Goal: Task Accomplishment & Management: Complete application form

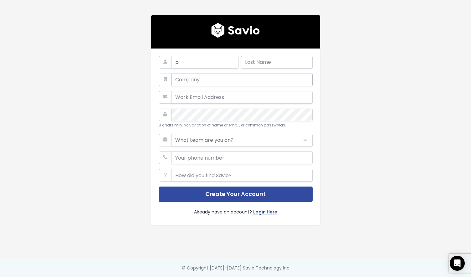
type input "p"
type input "g"
type input "test"
type input "contact@thenextfusion.com"
click at [340, 165] on div "p g test contact@thenextfusion.com 8 chars min. No variation of name or email, …" at bounding box center [235, 129] width 357 height 259
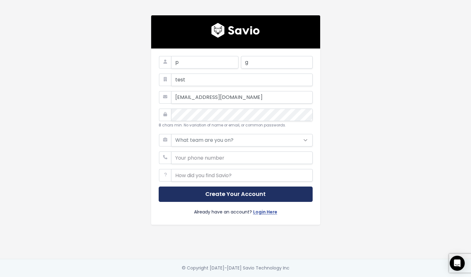
click at [233, 188] on button "Create Your Account" at bounding box center [236, 193] width 154 height 15
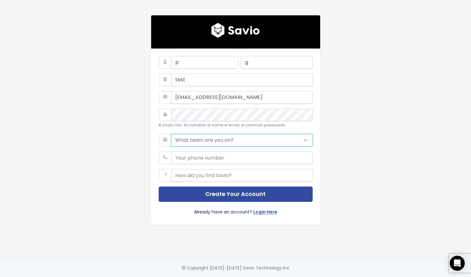
select select "SUPPORT"
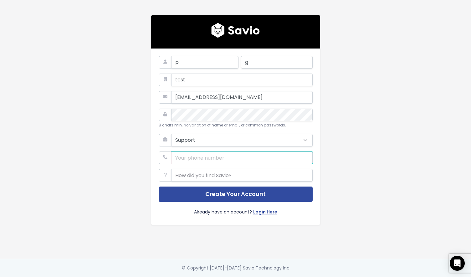
click at [228, 158] on input "phone" at bounding box center [241, 157] width 141 height 13
type input "1231231"
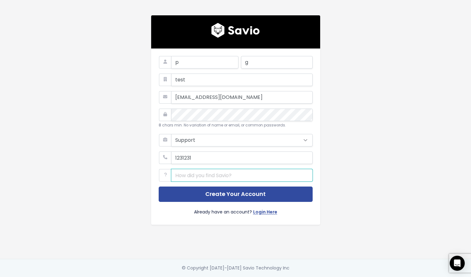
click at [234, 176] on input "text" at bounding box center [241, 175] width 141 height 13
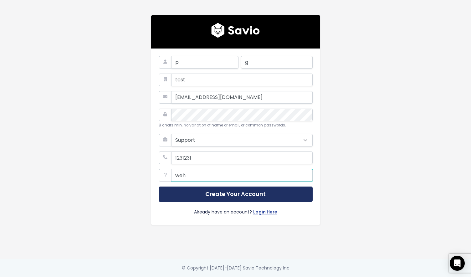
type input "weh"
click at [233, 189] on button "Create Your Account" at bounding box center [236, 193] width 154 height 15
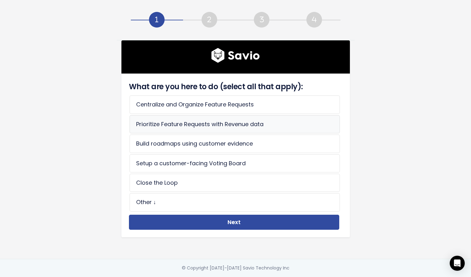
click at [214, 119] on li "Prioritize Feature Requests with Revenue data" at bounding box center [234, 124] width 210 height 18
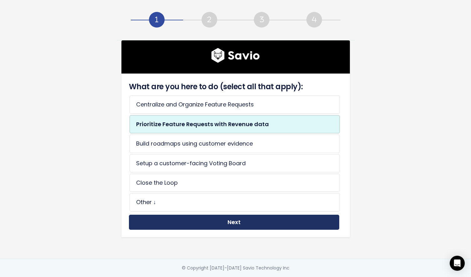
click at [242, 218] on button "Next" at bounding box center [234, 222] width 210 height 15
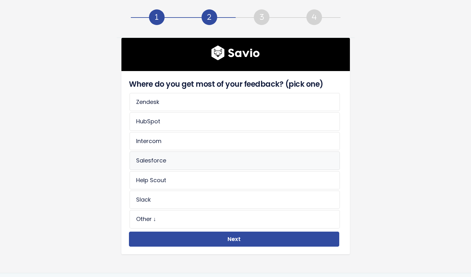
click at [172, 156] on li "Salesforce" at bounding box center [234, 160] width 210 height 18
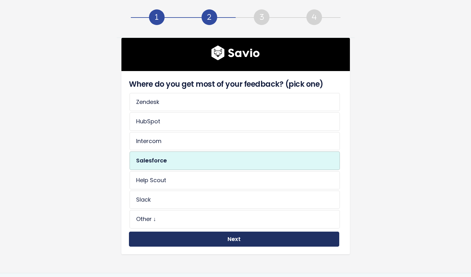
click at [213, 231] on button "Next" at bounding box center [234, 238] width 210 height 15
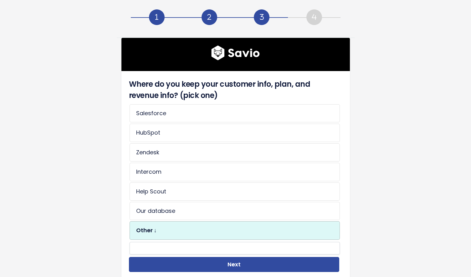
drag, startPoint x: 248, startPoint y: 260, endPoint x: 212, endPoint y: 227, distance: 48.5
click at [214, 231] on div "Where do you keep your customer info, plan, and revenue info? (pick one) Salesf…" at bounding box center [233, 175] width 213 height 193
click at [210, 214] on li "Our database" at bounding box center [234, 211] width 210 height 18
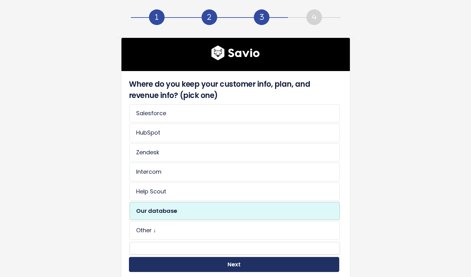
click at [238, 258] on button "Next" at bounding box center [234, 264] width 210 height 15
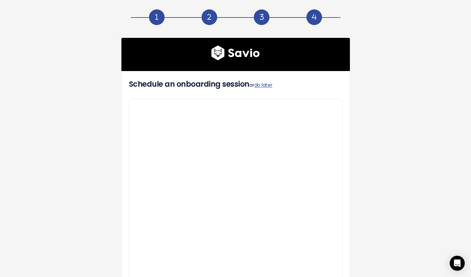
click at [255, 87] on span "or do later" at bounding box center [260, 84] width 23 height 7
click at [272, 86] on link "do later" at bounding box center [263, 84] width 18 height 7
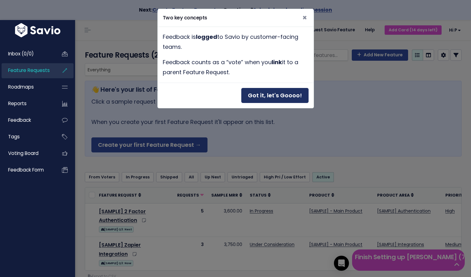
click at [260, 94] on button "Got it, let's Goooo!" at bounding box center [274, 95] width 67 height 15
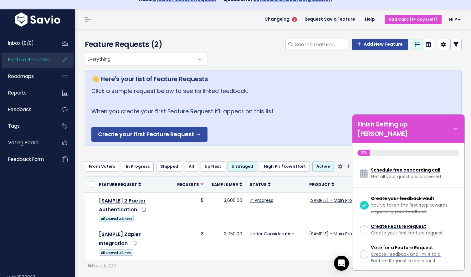
scroll to position [10, 0]
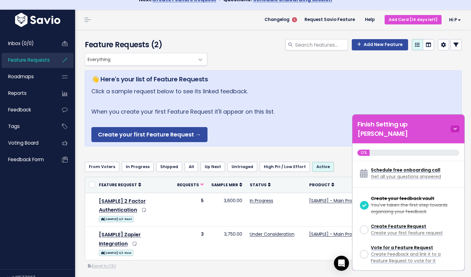
drag, startPoint x: 447, startPoint y: 125, endPoint x: 453, endPoint y: 123, distance: 6.5
click at [447, 125] on div "Finish Setting up [PERSON_NAME]" at bounding box center [408, 128] width 112 height 29
click at [453, 125] on icon at bounding box center [454, 128] width 9 height 7
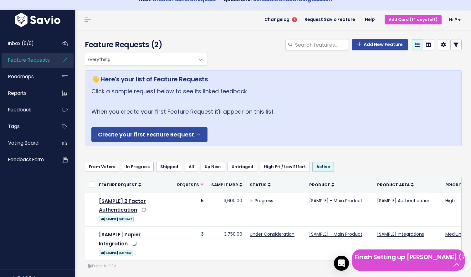
click at [329, 151] on div "👋 Here's your list of Feature Requests Click a sample request below to see its …" at bounding box center [273, 120] width 377 height 111
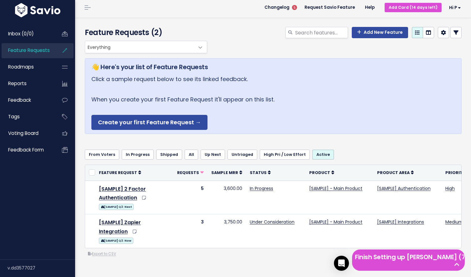
scroll to position [23, 0]
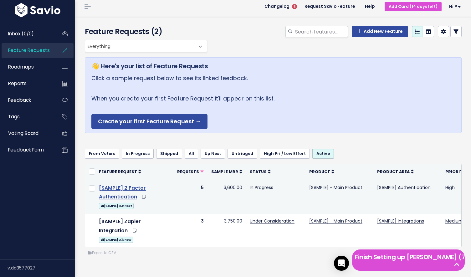
click at [131, 186] on link "[SAMPLE] 2 Factor Authentication" at bounding box center [122, 192] width 47 height 16
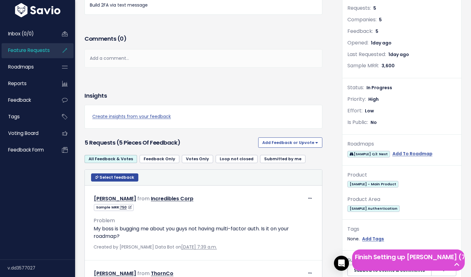
scroll to position [112, 0]
click at [403, 150] on link "Add To Roadmap" at bounding box center [412, 154] width 40 height 8
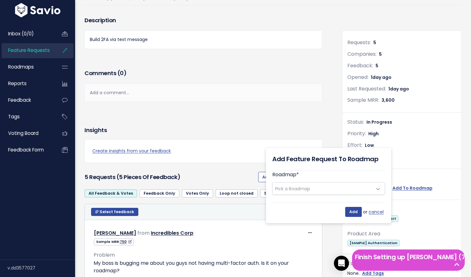
scroll to position [93, 0]
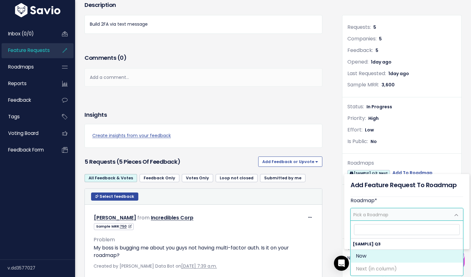
click at [393, 211] on span "Pick a Roadmap" at bounding box center [400, 214] width 99 height 12
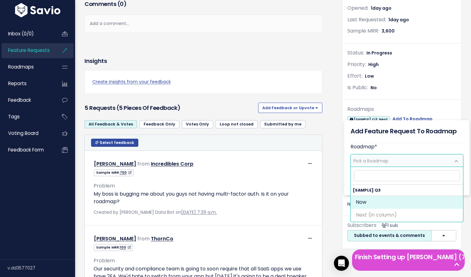
scroll to position [147, 0]
click at [399, 215] on li "Next (in column)" at bounding box center [407, 214] width 112 height 13
select select "1878"
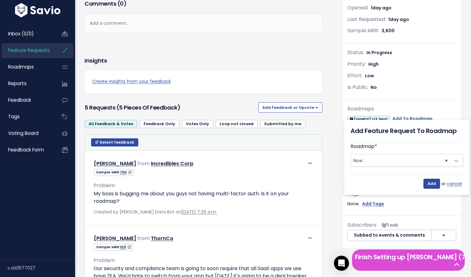
click at [378, 186] on div "Add or cancel" at bounding box center [406, 181] width 113 height 15
click at [424, 184] on input "Add" at bounding box center [431, 184] width 17 height 10
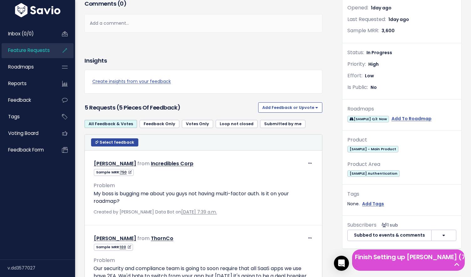
click at [330, 138] on div "Description Build 2FA via text message Comments ( 0 ) Add a comment... | | | | …" at bounding box center [208, 239] width 257 height 588
click at [403, 116] on link "Add To Roadmap" at bounding box center [411, 119] width 40 height 8
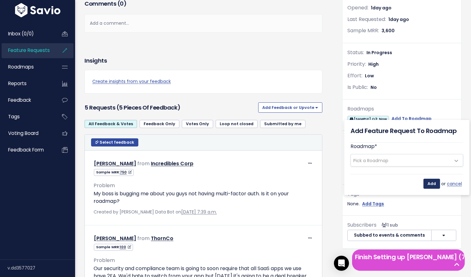
click at [434, 182] on input "Add" at bounding box center [431, 184] width 17 height 10
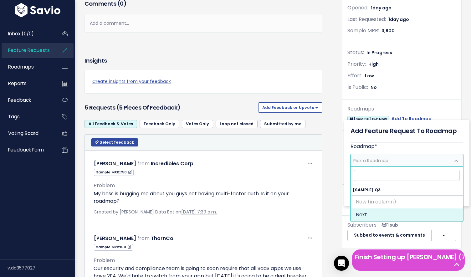
click at [382, 158] on span "Pick a Roadmap" at bounding box center [370, 160] width 35 height 6
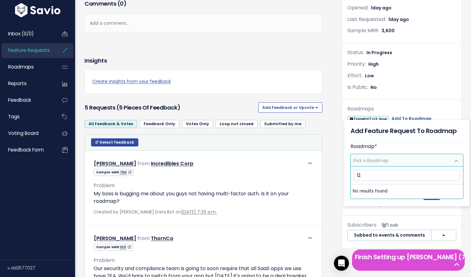
type input "123"
click at [408, 145] on div "Roadmap * Now (in column) Next Pick a Roadmap" at bounding box center [406, 155] width 113 height 24
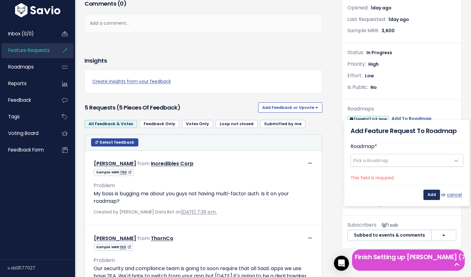
click at [430, 195] on input "Add" at bounding box center [431, 195] width 17 height 10
click at [402, 152] on div "Roadmap * Now (in column) Next Pick a Roadmap" at bounding box center [406, 155] width 113 height 24
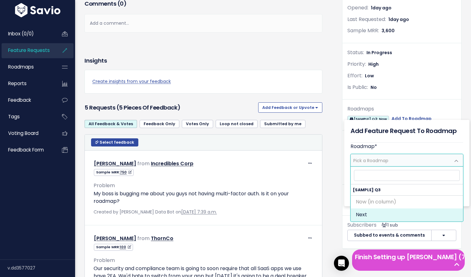
click at [398, 160] on span "Pick a Roadmap" at bounding box center [400, 160] width 99 height 12
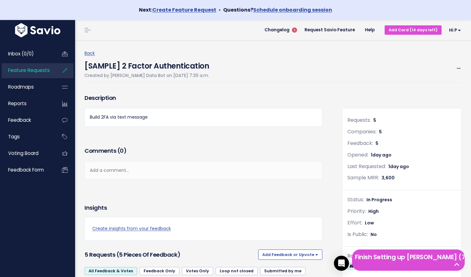
scroll to position [0, 0]
click at [39, 91] on link "Roadmaps" at bounding box center [27, 87] width 50 height 14
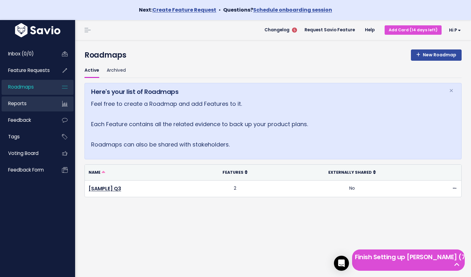
click at [38, 104] on link "Reports" at bounding box center [27, 103] width 50 height 14
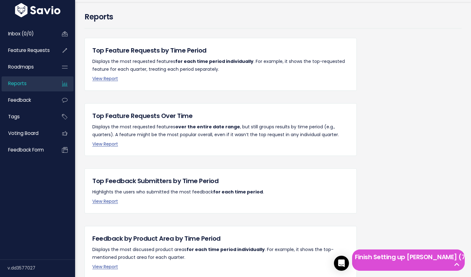
scroll to position [38, 0]
click at [107, 81] on link "View Report" at bounding box center [105, 79] width 26 height 6
click at [108, 139] on div "Top Feature Requests Over Time Displays the most requested features over the en…" at bounding box center [220, 130] width 272 height 53
click at [107, 141] on link "View Report" at bounding box center [105, 144] width 26 height 6
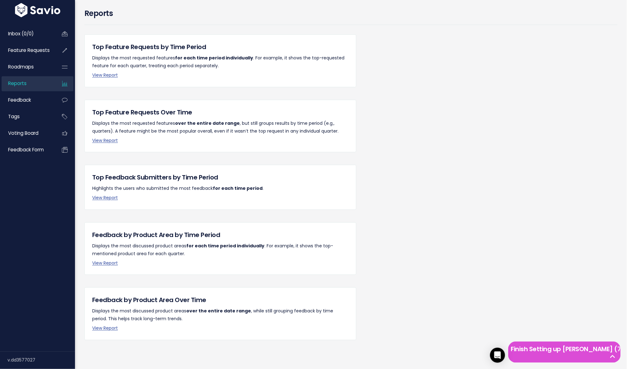
scroll to position [39, 0]
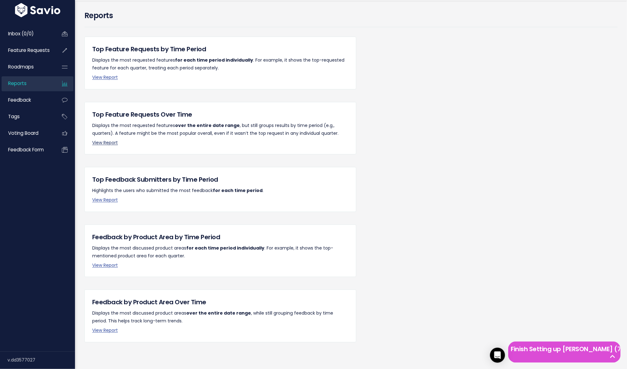
click at [112, 140] on link "View Report" at bounding box center [105, 143] width 26 height 6
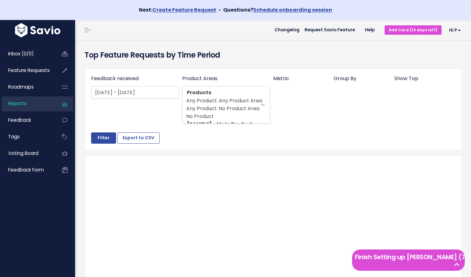
select select
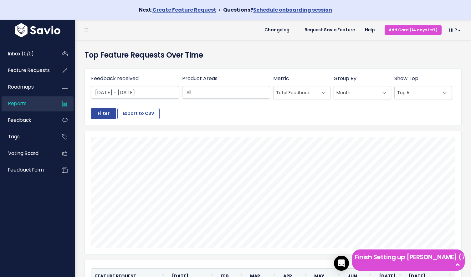
select select
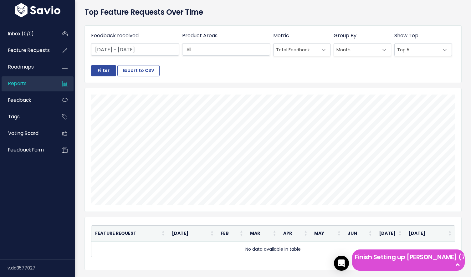
scroll to position [63, 0]
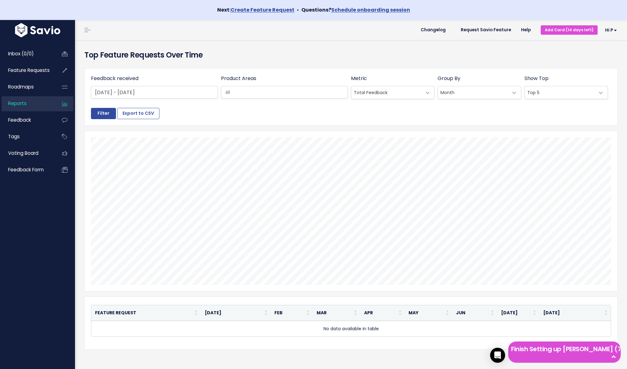
select select
click at [42, 119] on link "Feedback" at bounding box center [27, 120] width 50 height 14
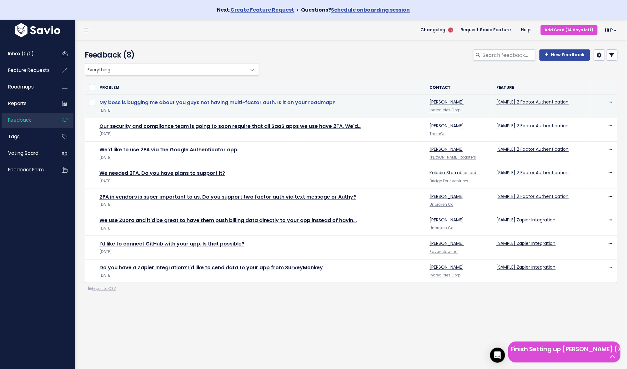
click at [123, 104] on link "My boss is bugging me about you guys not having multi-factor auth. Is it on you…" at bounding box center [217, 102] width 236 height 7
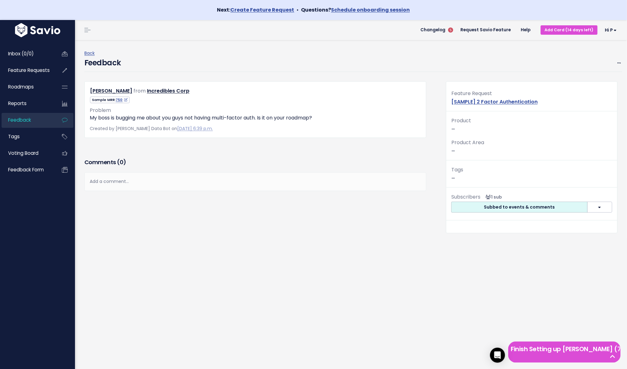
click at [586, 206] on button "Subbed to events & comments" at bounding box center [520, 207] width 136 height 11
click at [606, 205] on button "button" at bounding box center [600, 207] width 25 height 11
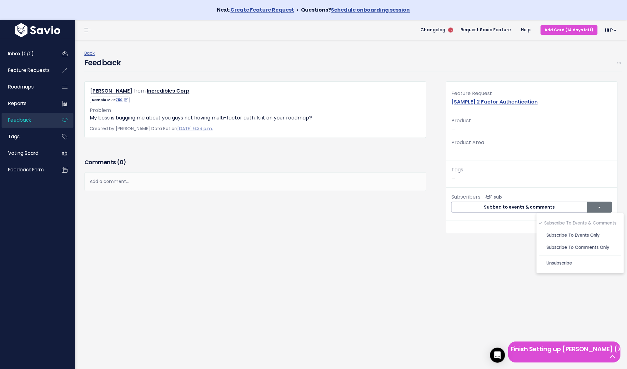
click at [321, 222] on div "Comments ( 0 ) Add a comment... | | | | Add a comment... xxxxxxxxxx These are n…" at bounding box center [256, 193] width 352 height 72
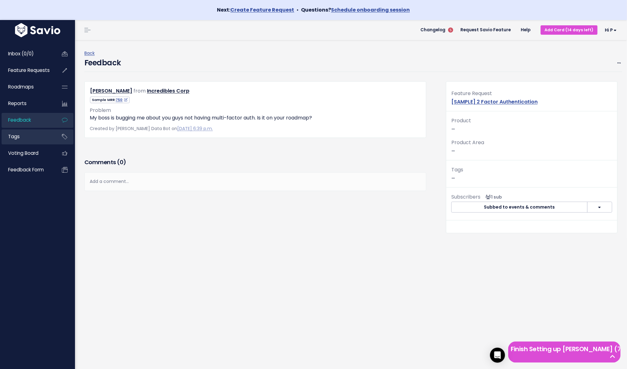
click at [33, 141] on link "Tags" at bounding box center [27, 136] width 50 height 14
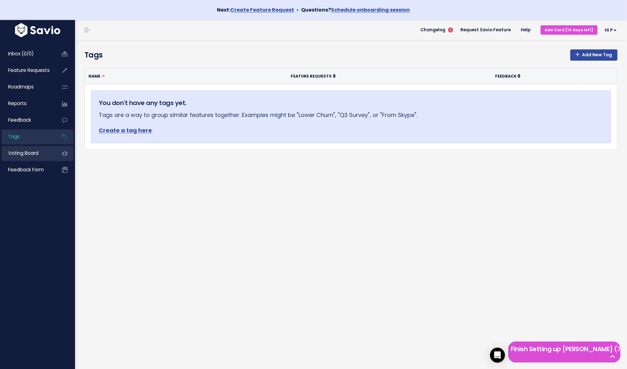
click at [29, 150] on span "Voting Board" at bounding box center [23, 153] width 30 height 7
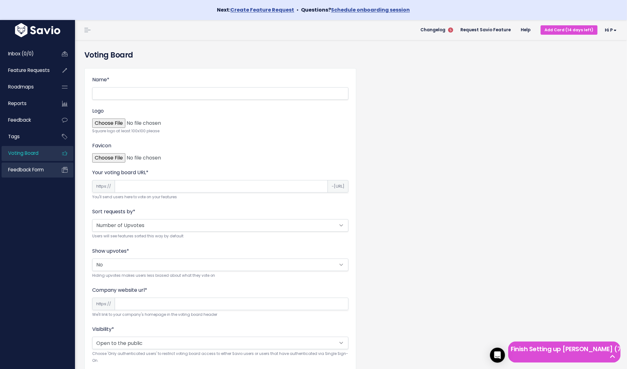
click at [24, 170] on span "Feedback form" at bounding box center [26, 169] width 36 height 7
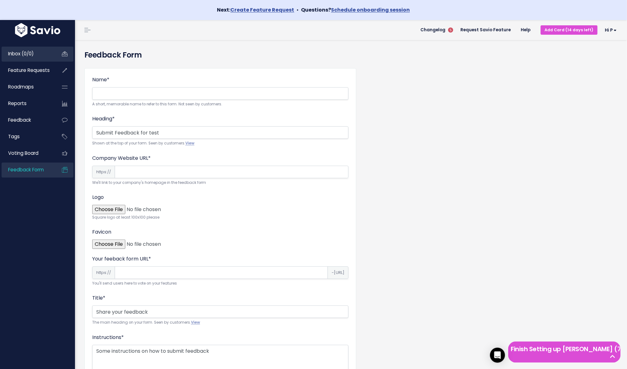
scroll to position [0, 0]
click at [27, 59] on link "Inbox (0/0)" at bounding box center [27, 54] width 50 height 14
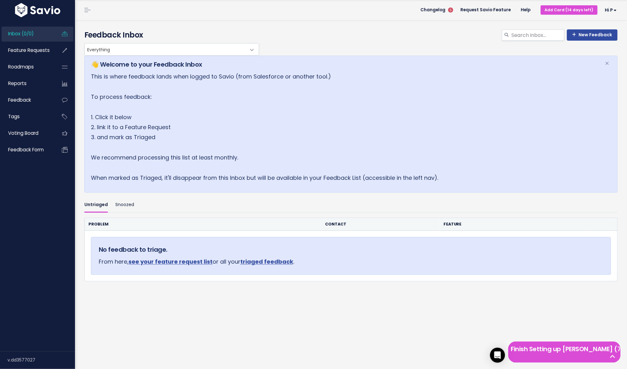
scroll to position [20, 0]
click at [127, 204] on link "Snoozed" at bounding box center [124, 205] width 19 height 15
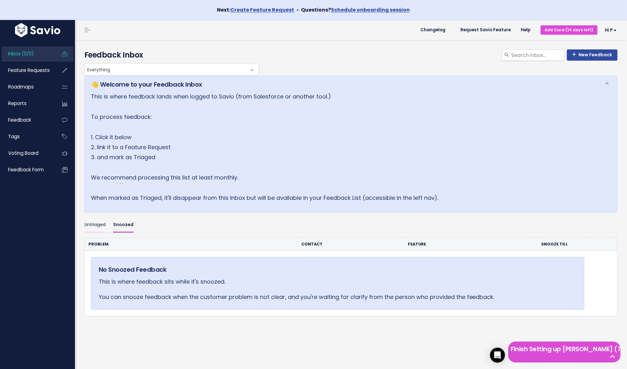
click at [98, 228] on link "Untriaged" at bounding box center [94, 225] width 21 height 15
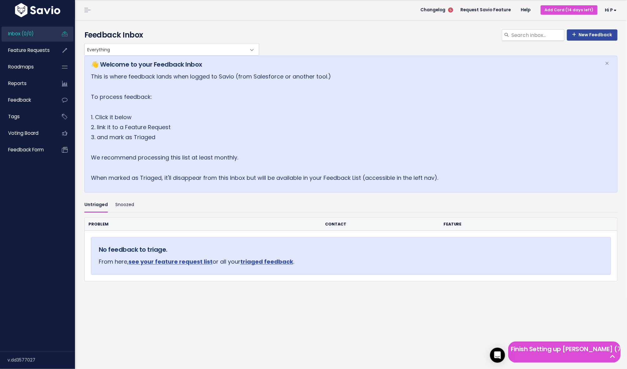
scroll to position [20, 0]
click at [160, 261] on link "see your feature request list" at bounding box center [171, 262] width 84 height 8
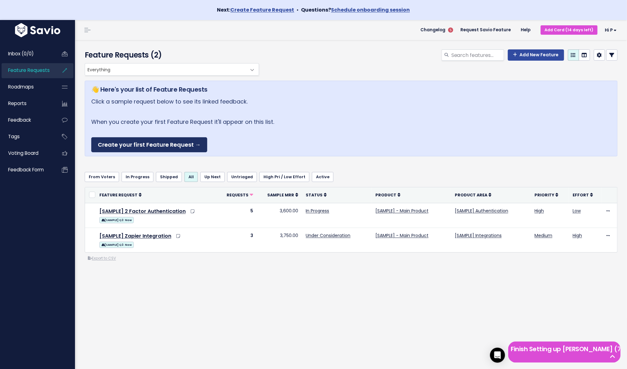
click at [155, 142] on link "Create your first Feature Request →" at bounding box center [149, 144] width 116 height 15
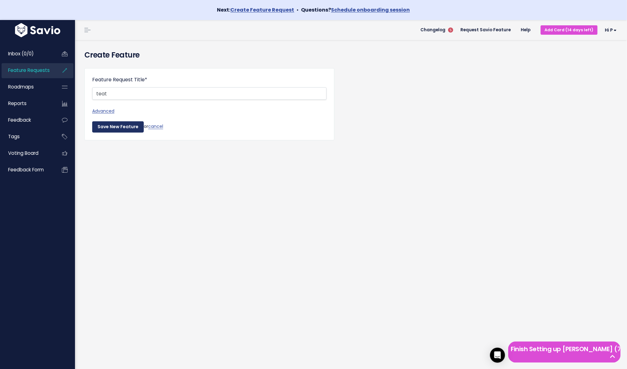
type input "teat"
click at [135, 128] on input "Save New Feature" at bounding box center [118, 126] width 52 height 11
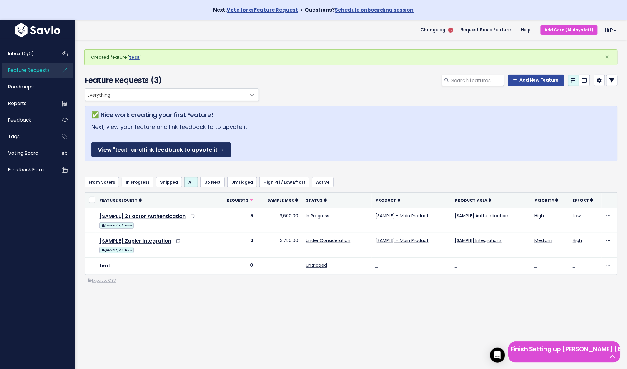
click at [145, 150] on link "View "teat" and link feedback to upvote it →" at bounding box center [161, 149] width 140 height 15
drag, startPoint x: 119, startPoint y: 297, endPoint x: 118, endPoint y: 292, distance: 5.5
click at [119, 297] on div "Everything Any Product: Any Product Area Any Product: No Product Area No Produc…" at bounding box center [351, 212] width 543 height 246
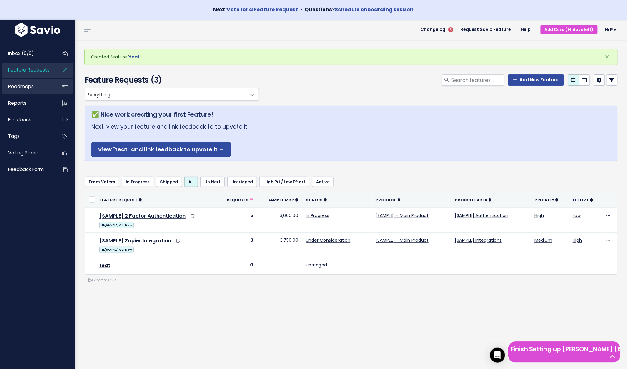
click at [33, 91] on link "Roadmaps" at bounding box center [27, 86] width 50 height 14
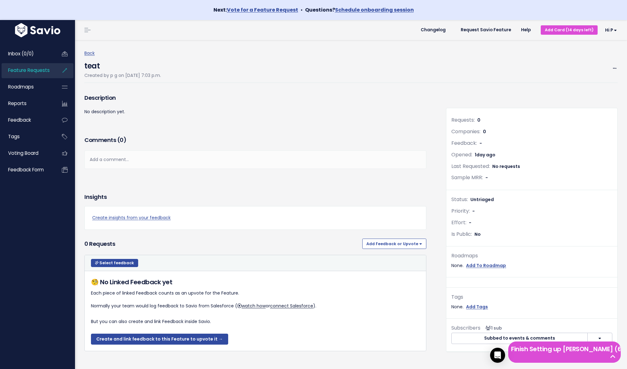
scroll to position [20, 0]
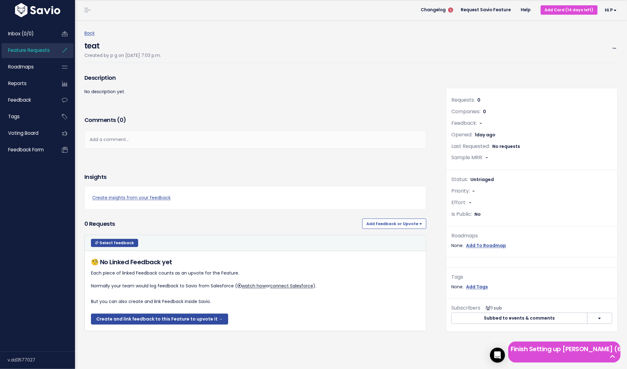
drag, startPoint x: 152, startPoint y: 144, endPoint x: 155, endPoint y: 136, distance: 8.8
click at [152, 143] on div "Add a comment..." at bounding box center [255, 139] width 342 height 18
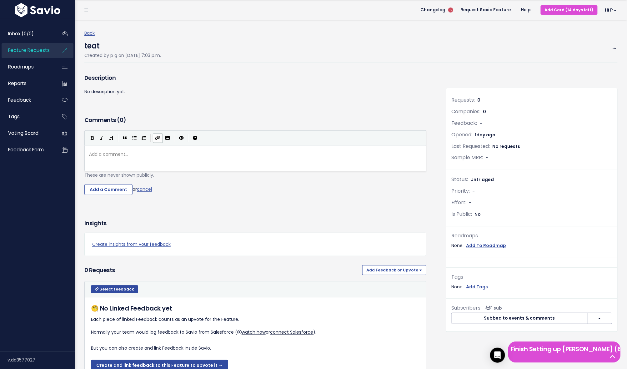
click at [155, 136] on icon "Create Link" at bounding box center [158, 138] width 6 height 4
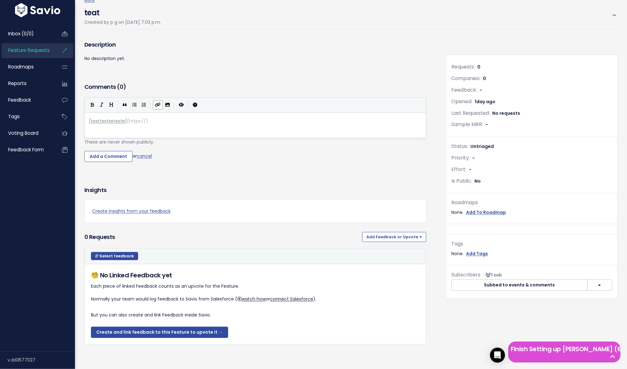
scroll to position [53, 0]
type textarea "testtestseteste"
click at [118, 155] on input "Add a Comment" at bounding box center [108, 156] width 48 height 11
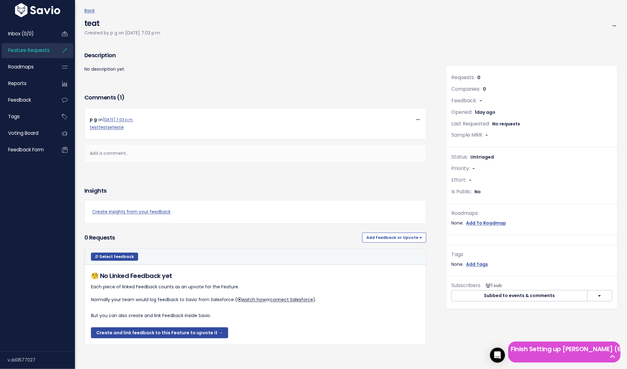
scroll to position [42, 0]
click at [151, 253] on div "Select feedback Select action Compose Email to 0 Contacts Copy 0 Emails to Clip…" at bounding box center [255, 257] width 338 height 8
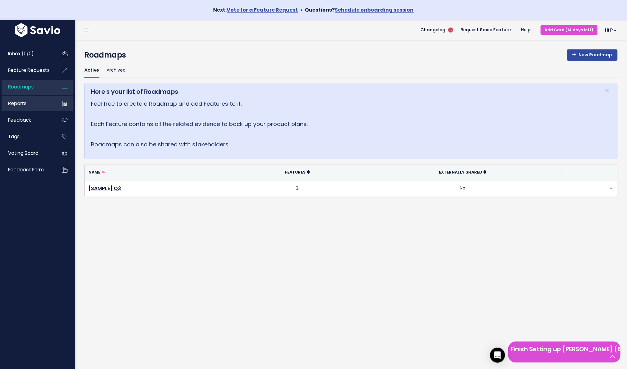
click at [33, 103] on link "Reports" at bounding box center [27, 103] width 50 height 14
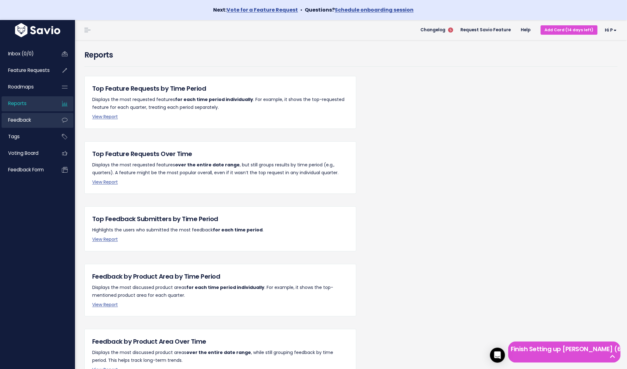
click at [21, 122] on span "Feedback" at bounding box center [19, 120] width 23 height 7
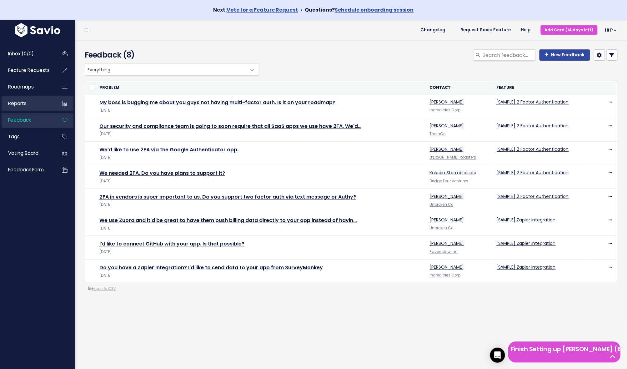
click at [28, 104] on link "Reports" at bounding box center [27, 103] width 50 height 14
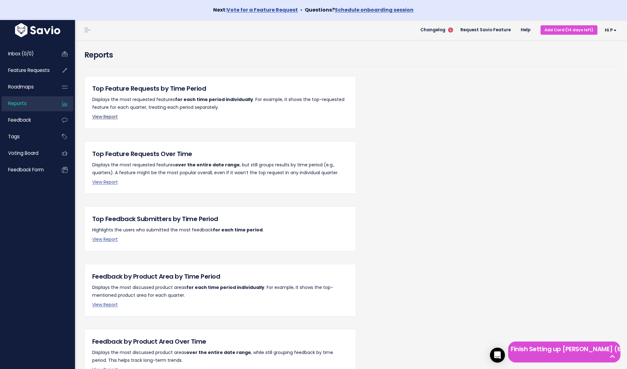
click at [100, 116] on link "View Report" at bounding box center [105, 117] width 26 height 6
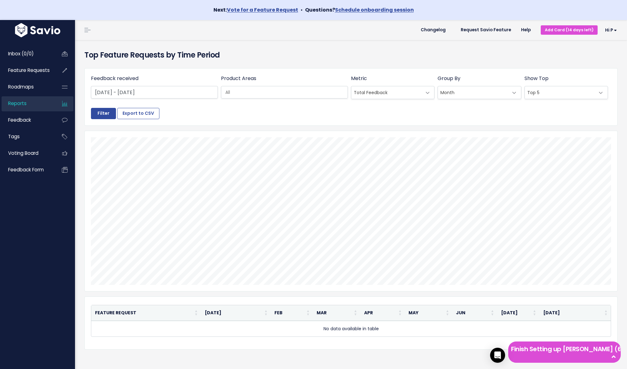
select select
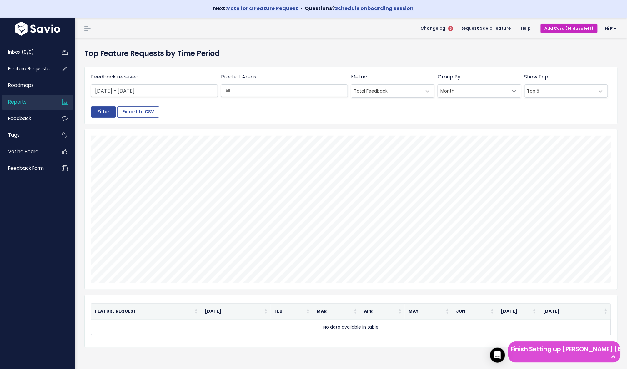
click at [561, 27] on link "Add Card (14 days left)" at bounding box center [569, 28] width 57 height 9
click at [36, 81] on link "Roadmaps" at bounding box center [27, 85] width 50 height 14
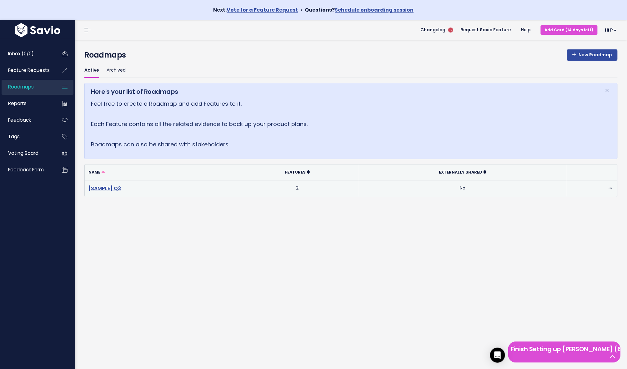
click at [114, 190] on link "[SAMPLE] Q3" at bounding box center [105, 188] width 33 height 7
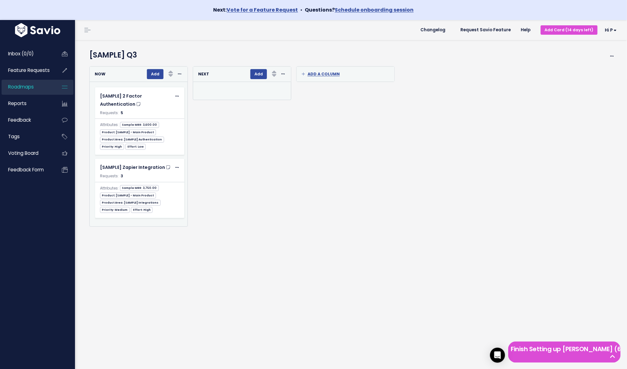
click at [219, 189] on div "Re-sorting cards... Next Add Rank Requests (Low => High) Requests (High => Low)…" at bounding box center [240, 146] width 104 height 160
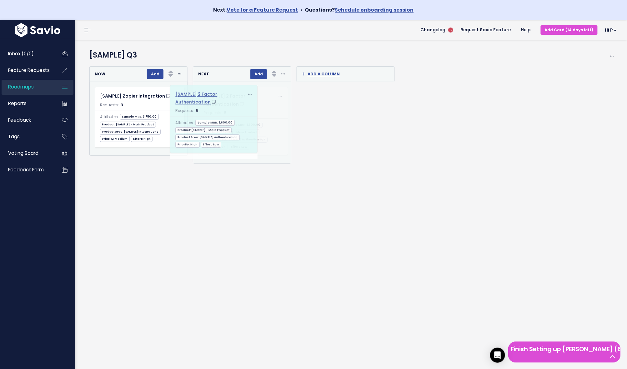
drag, startPoint x: 149, startPoint y: 96, endPoint x: 226, endPoint y: 93, distance: 77.3
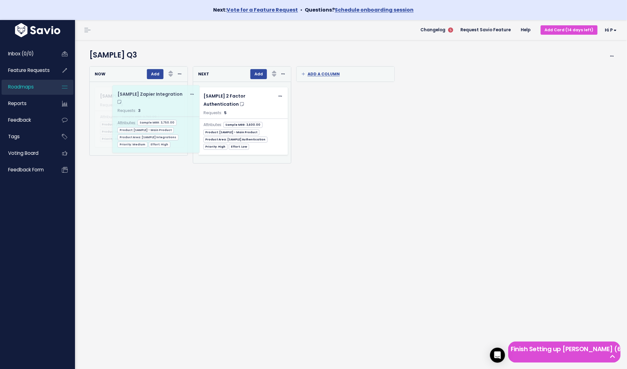
scroll to position [0, 3]
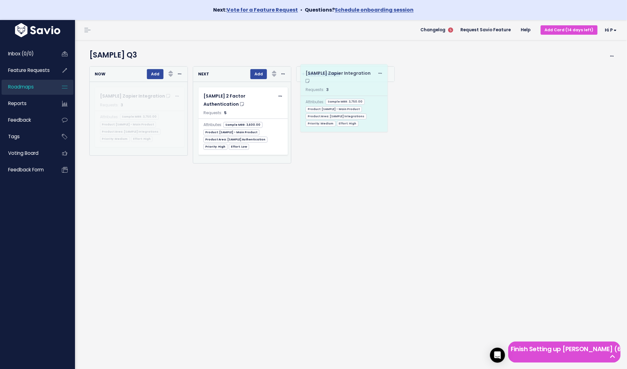
drag, startPoint x: 175, startPoint y: 97, endPoint x: 379, endPoint y: 73, distance: 206.3
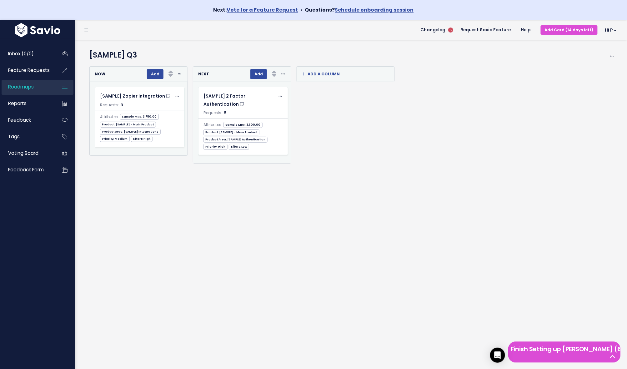
scroll to position [0, 0]
click at [44, 66] on link "Feature Requests" at bounding box center [27, 70] width 50 height 14
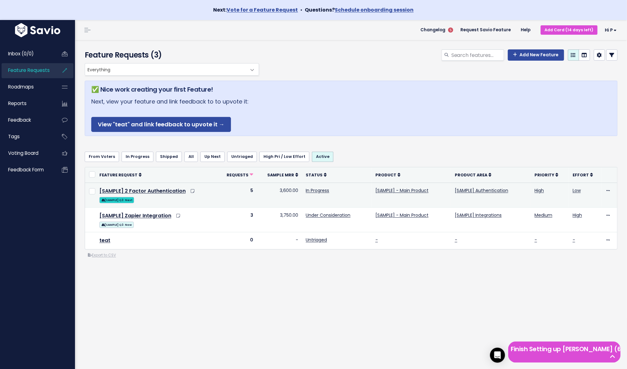
click at [130, 200] on span "[SAMPLE] Q3: Next" at bounding box center [116, 200] width 35 height 6
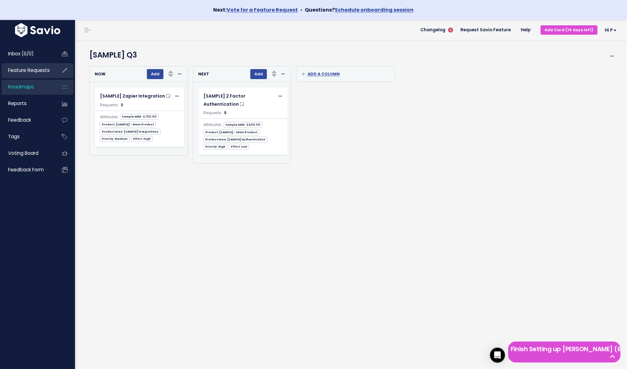
click at [28, 71] on span "Feature Requests" at bounding box center [29, 70] width 42 height 7
click at [23, 49] on link "Inbox (0/0)" at bounding box center [27, 54] width 50 height 14
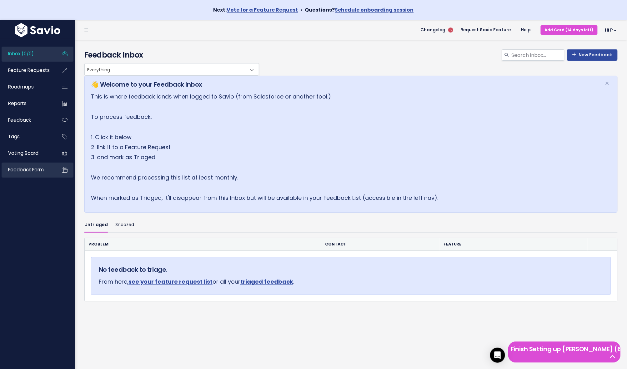
click at [20, 166] on link "Feedback form" at bounding box center [27, 170] width 50 height 14
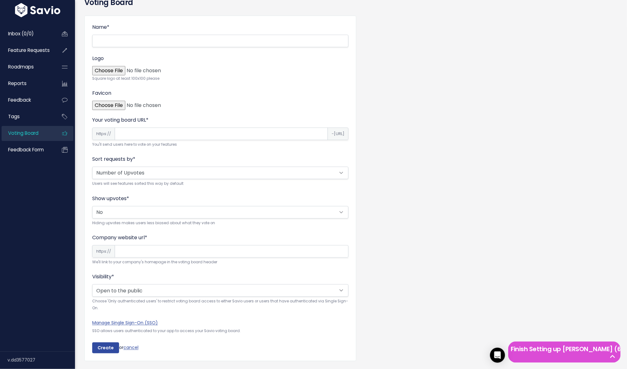
scroll to position [50, 0]
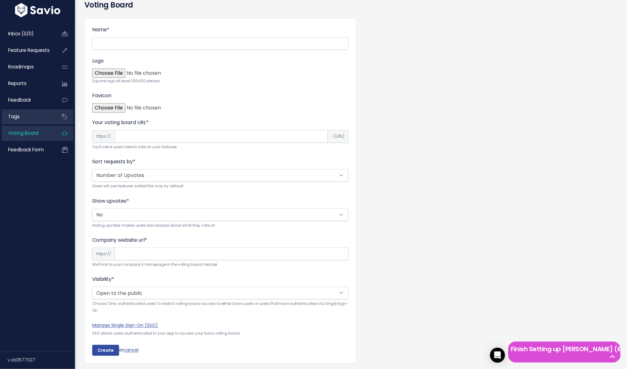
click at [38, 120] on link "Tags" at bounding box center [27, 116] width 50 height 14
click at [38, 104] on link "Feedback" at bounding box center [27, 100] width 50 height 14
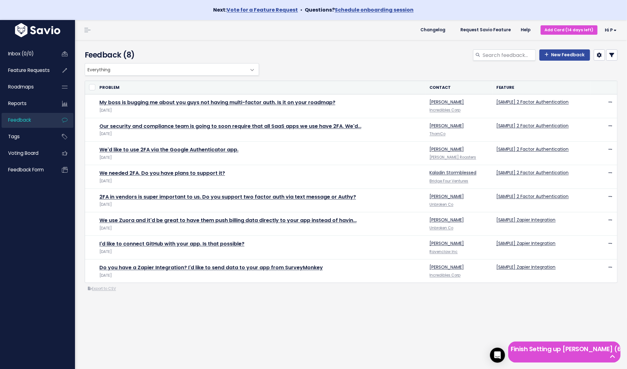
click at [36, 96] on ul "Inbox (0/0) Feature Requests Roadmaps Reports" at bounding box center [38, 112] width 72 height 131
click at [34, 98] on link "Reports" at bounding box center [27, 103] width 50 height 14
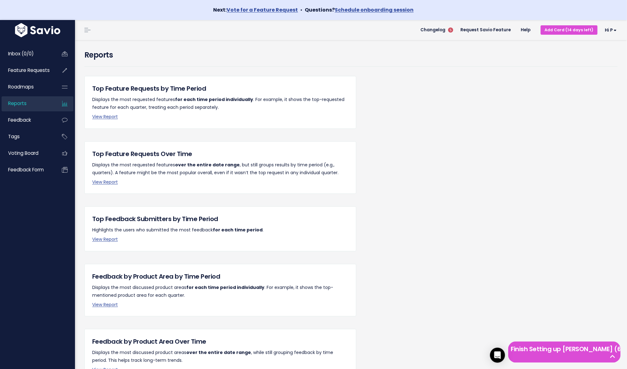
click at [106, 241] on div "Top Feedback Submitters by Time Period Highlights the users who submitted the m…" at bounding box center [220, 228] width 272 height 45
click at [110, 236] on link "View Report" at bounding box center [105, 239] width 26 height 6
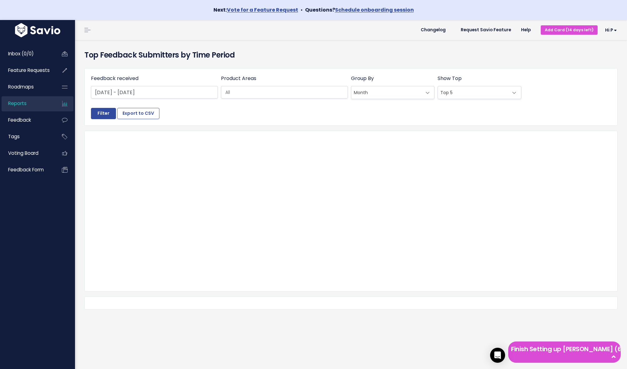
select select
click at [439, 31] on span "Changelog" at bounding box center [433, 30] width 25 height 4
click at [280, 57] on h4 "Top Feedback Submitters by Time Period" at bounding box center [351, 54] width 534 height 11
click at [37, 51] on link "Inbox (0/0)" at bounding box center [27, 54] width 50 height 14
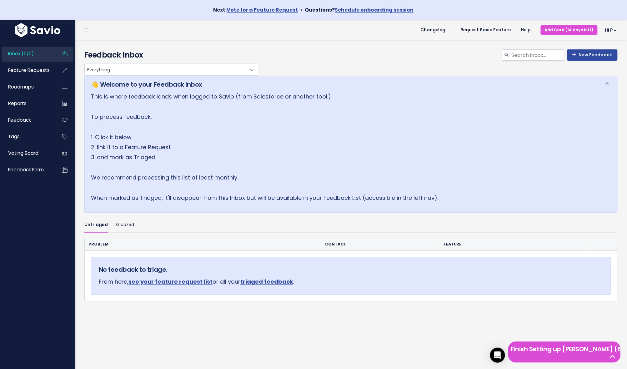
click at [239, 55] on h4 "Feedback Inbox" at bounding box center [351, 54] width 534 height 11
click at [19, 71] on span "Feature Requests" at bounding box center [29, 70] width 42 height 7
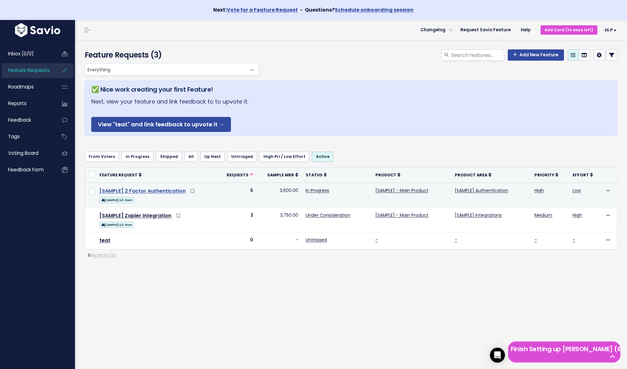
click at [135, 189] on link "[SAMPLE] 2 Factor Authentication" at bounding box center [142, 190] width 86 height 7
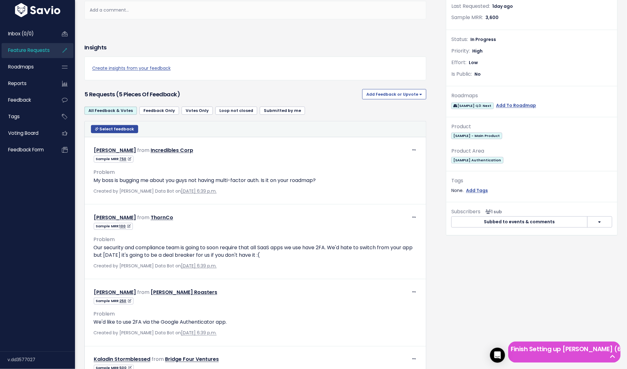
scroll to position [160, 0]
click at [168, 109] on link "Feedback Only" at bounding box center [160, 110] width 40 height 8
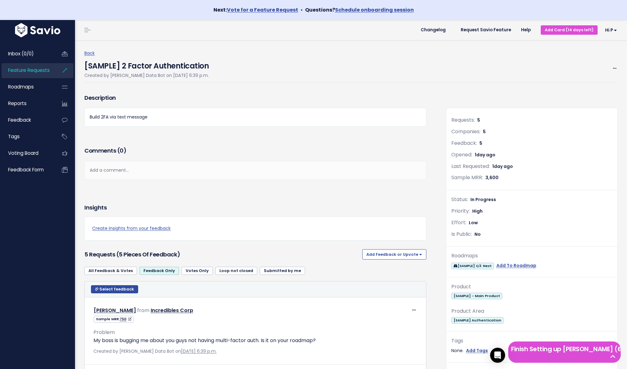
scroll to position [205, 0]
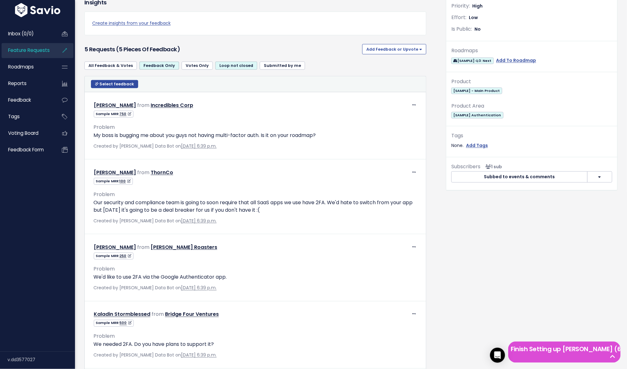
click at [234, 63] on link "Loop not closed" at bounding box center [237, 66] width 42 height 8
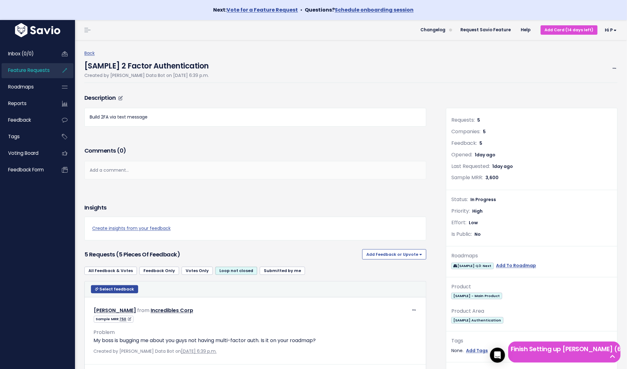
scroll to position [2, 0]
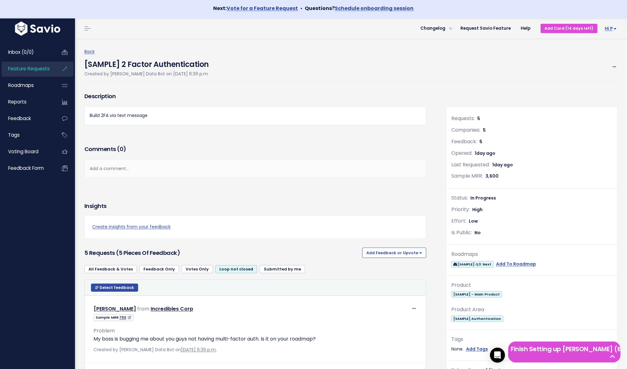
click at [612, 26] on span "Hi p" at bounding box center [612, 28] width 12 height 5
click at [601, 48] on link "Vault Settings" at bounding box center [597, 47] width 46 height 12
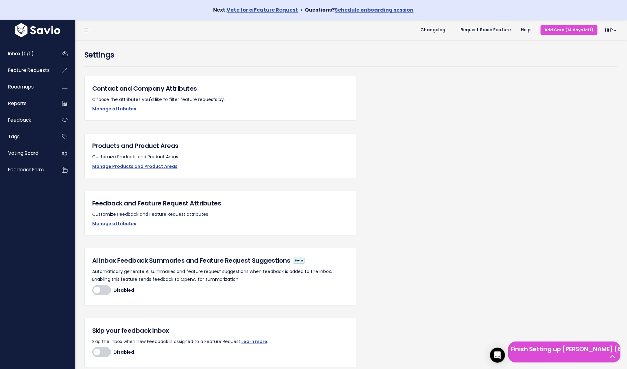
click at [614, 26] on link "Hi p" at bounding box center [610, 30] width 24 height 10
click at [609, 60] on link "My Settings" at bounding box center [597, 61] width 46 height 12
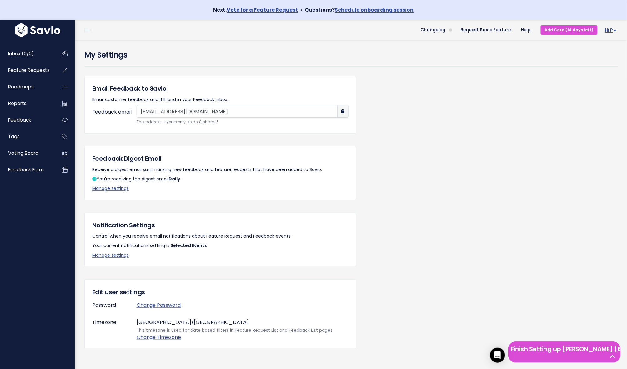
click at [615, 26] on link "Hi p" at bounding box center [610, 30] width 24 height 10
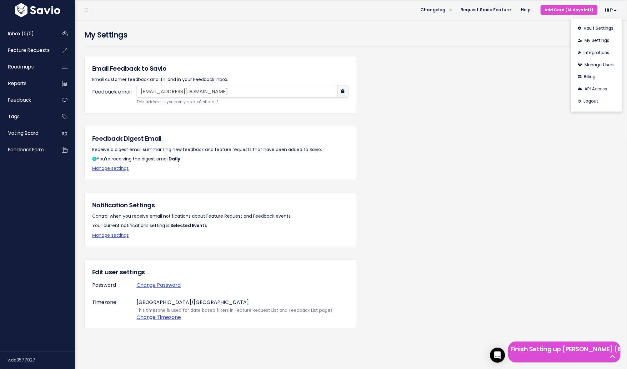
scroll to position [20, 0]
click at [590, 51] on link "Integrations" at bounding box center [597, 53] width 46 height 12
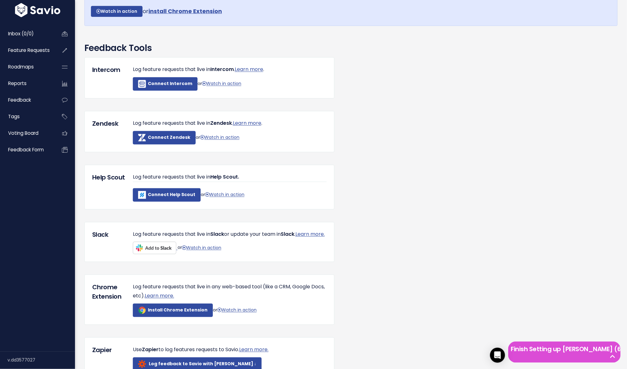
scroll to position [98, 0]
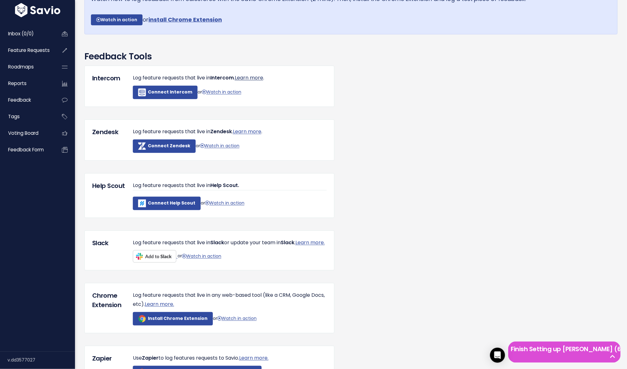
click at [260, 77] on link "Learn more" at bounding box center [249, 77] width 28 height 7
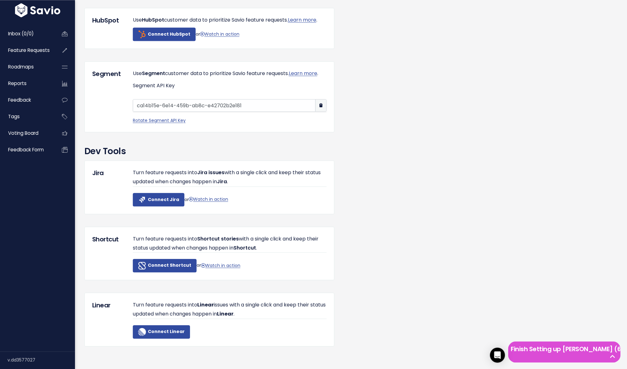
scroll to position [576, 0]
click at [188, 154] on h3 "Dev Tools" at bounding box center [351, 151] width 534 height 13
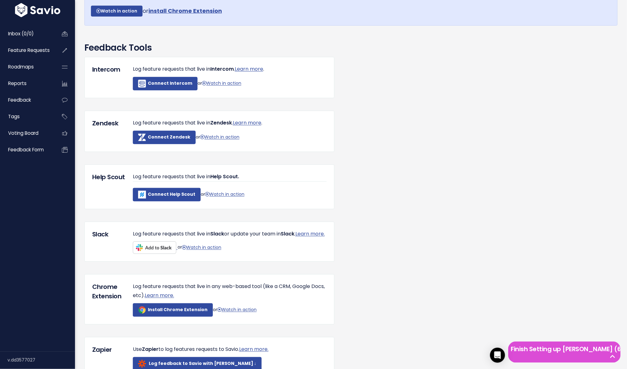
scroll to position [0, 0]
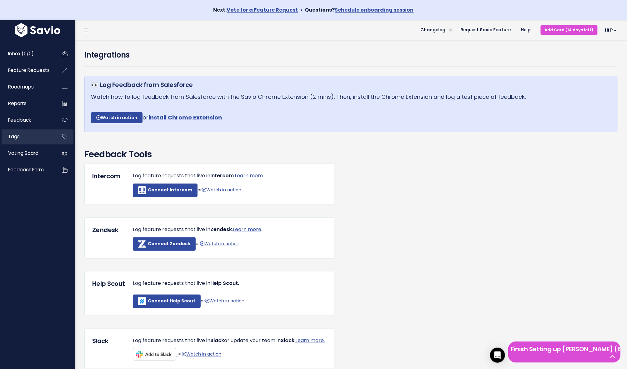
click at [28, 132] on link "Tags" at bounding box center [27, 136] width 50 height 14
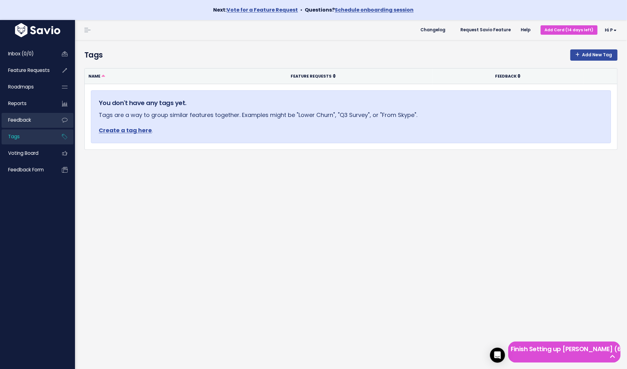
click at [38, 121] on link "Feedback" at bounding box center [27, 120] width 50 height 14
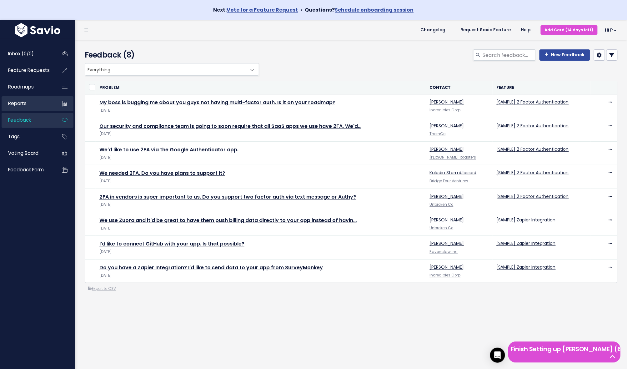
click at [38, 104] on link "Reports" at bounding box center [27, 103] width 50 height 14
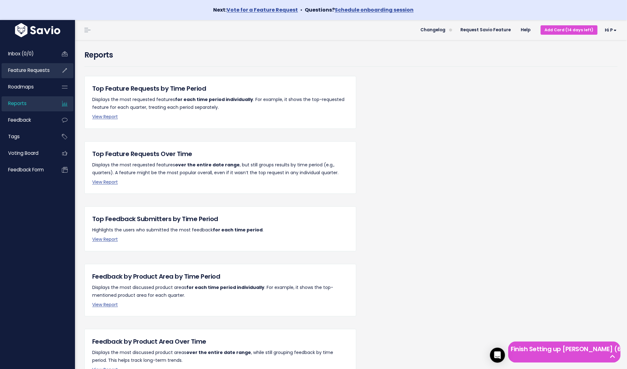
click at [31, 67] on span "Feature Requests" at bounding box center [29, 70] width 42 height 7
